Goal: Information Seeking & Learning: Learn about a topic

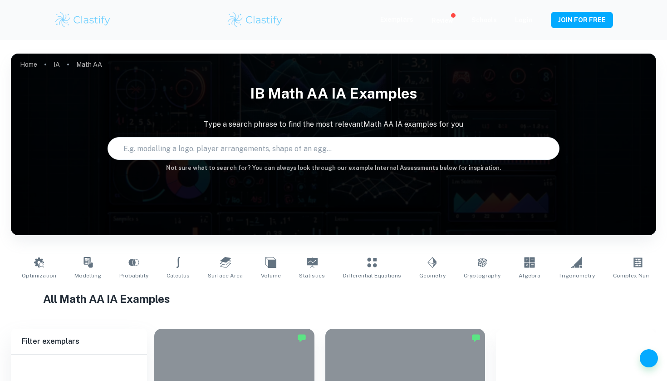
scroll to position [195, 0]
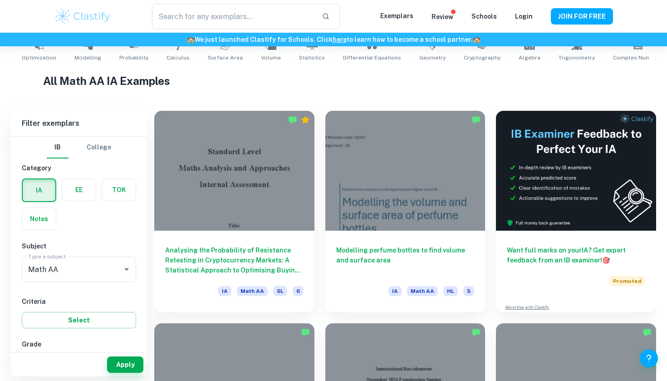
type input "Math AA"
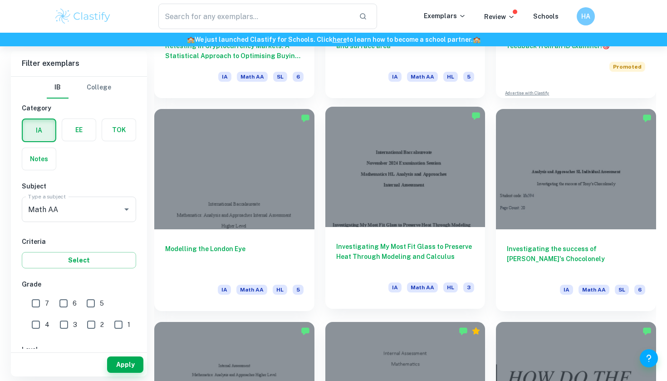
scroll to position [410, 0]
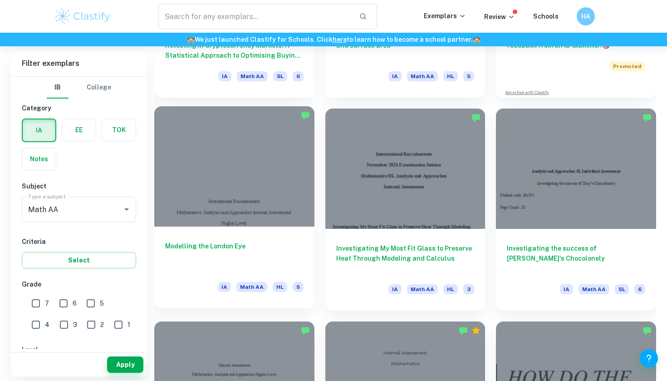
click at [225, 239] on div "Modelling the London Eye IA Math AA HL 5" at bounding box center [234, 267] width 160 height 82
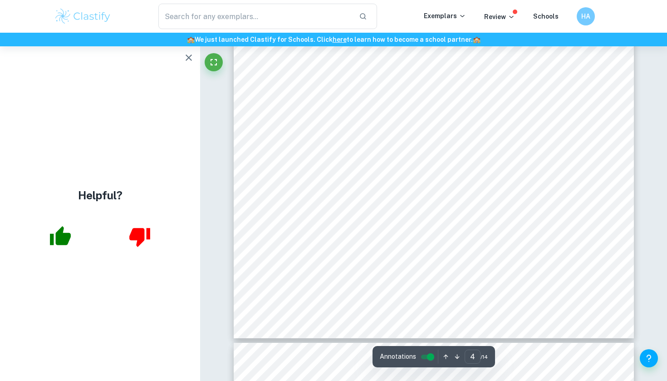
scroll to position [2086, 0]
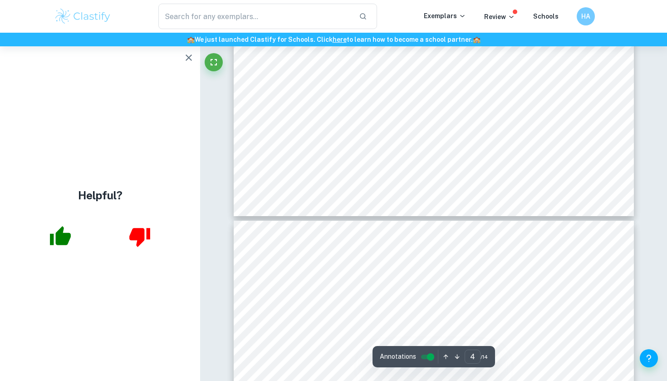
type input "5"
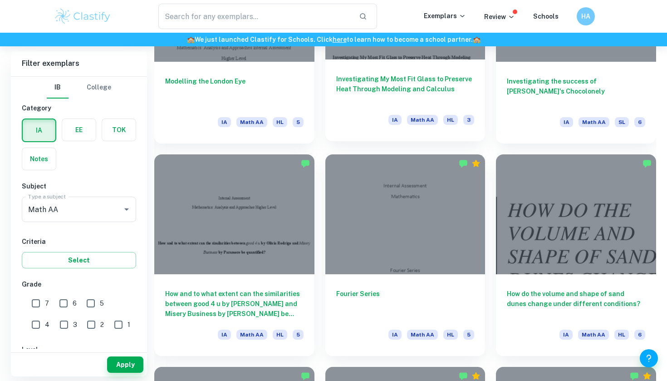
scroll to position [577, 0]
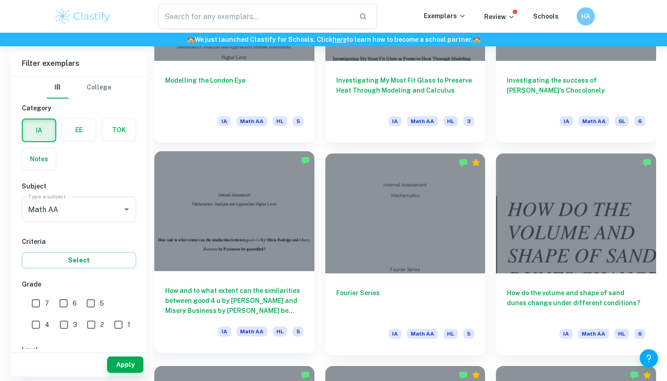
click at [267, 200] on div at bounding box center [234, 211] width 160 height 120
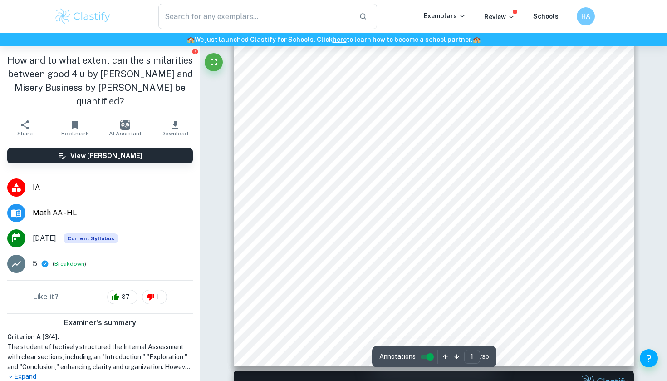
scroll to position [209, 0]
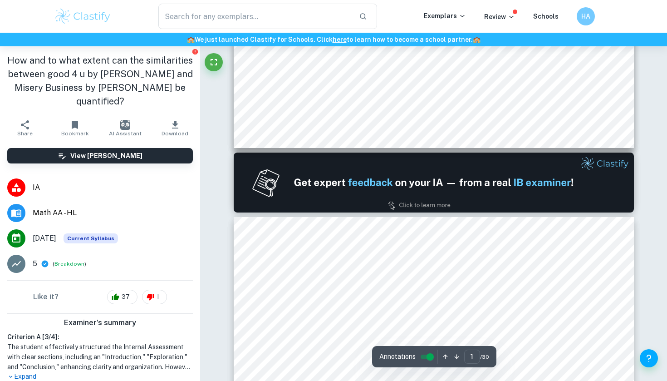
type input "2"
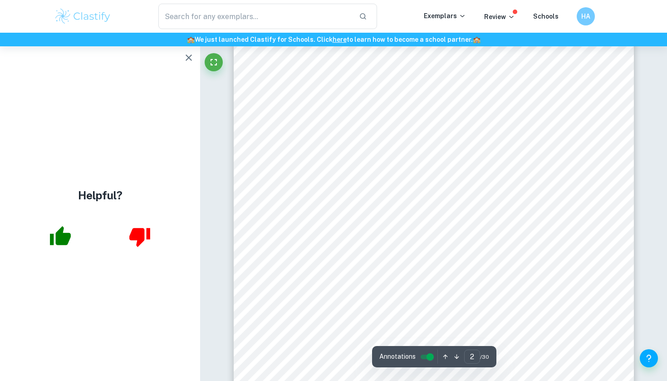
scroll to position [724, 0]
click at [313, 253] on div at bounding box center [433, 261] width 306 height 18
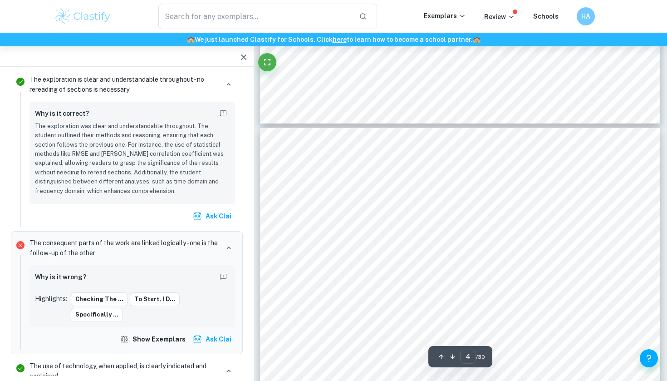
scroll to position [1496, 0]
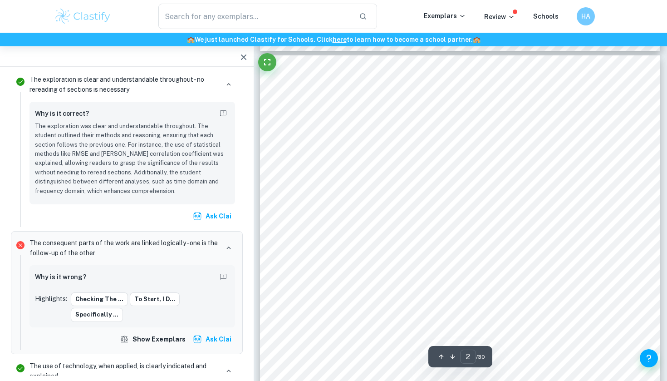
type input "1"
drag, startPoint x: 303, startPoint y: 230, endPoint x: 484, endPoint y: 262, distance: 184.2
click at [498, 262] on div "Internal Assessment Mathematics: Analysis and Approaches Higher Level How and t…" at bounding box center [460, 314] width 400 height 518
click at [357, 233] on span "How and to what extent can the similarities between" at bounding box center [395, 234] width 174 height 8
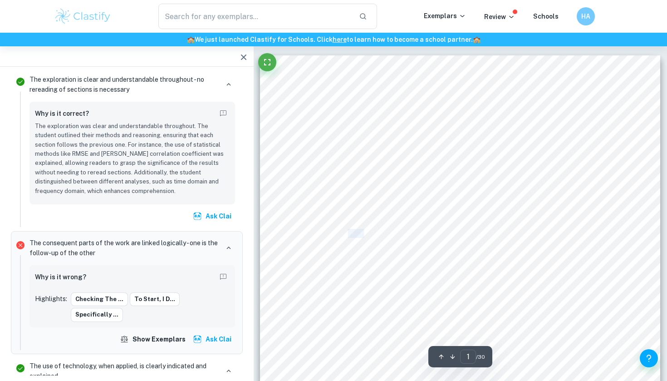
click at [357, 233] on span "How and to what extent can the similarities between" at bounding box center [395, 234] width 174 height 8
click at [446, 243] on div "Internal Assessment Mathematics: Analysis and Approaches Higher Level How and t…" at bounding box center [460, 314] width 400 height 518
click at [511, 254] on span "by [PERSON_NAME] be quantified?" at bounding box center [490, 252] width 123 height 8
click at [526, 249] on div "Internal Assessment Mathematics: Analysis and Approaches Higher Level How and t…" at bounding box center [460, 314] width 400 height 518
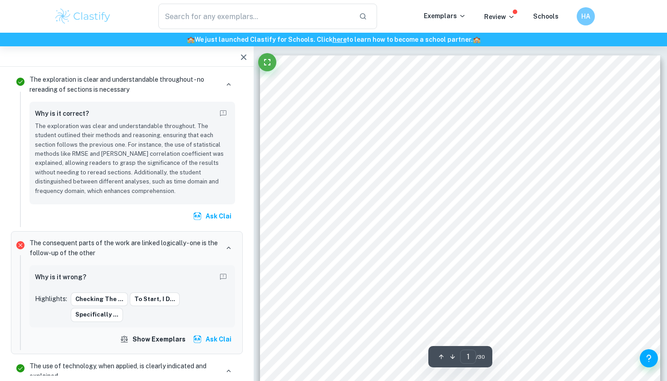
click at [520, 253] on span "by [PERSON_NAME] be quantified?" at bounding box center [490, 252] width 123 height 8
drag, startPoint x: 520, startPoint y: 253, endPoint x: 313, endPoint y: 231, distance: 208.4
click at [313, 231] on div "Internal Assessment Mathematics: Analysis and Approaches Higher Level How and t…" at bounding box center [460, 314] width 400 height 518
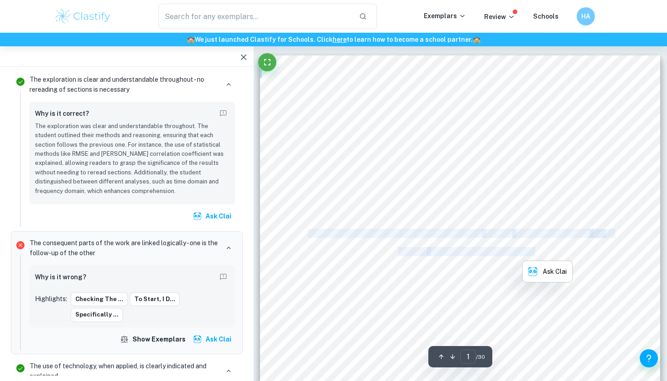
copy div "How and to what extent can the similarities between good 4 u by [PERSON_NAME] a…"
